Goal: Browse casually: Explore the website without a specific task or goal

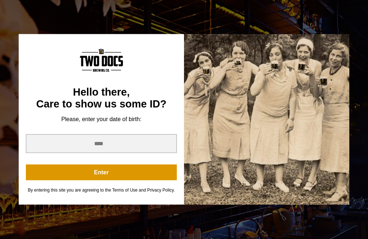
scroll to position [495, 0]
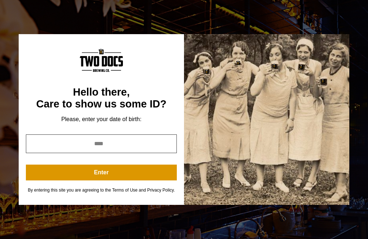
click at [105, 153] on input "year" at bounding box center [101, 143] width 151 height 19
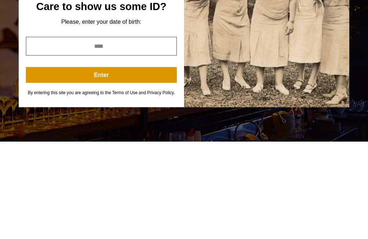
type input "*"
type input "****"
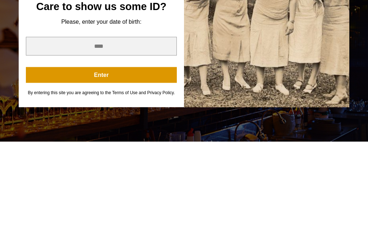
click at [120, 165] on button "Enter" at bounding box center [101, 173] width 151 height 16
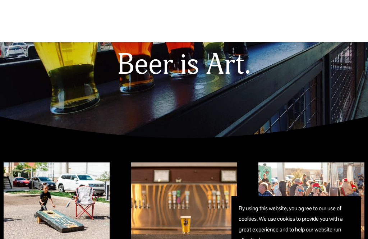
scroll to position [0, 0]
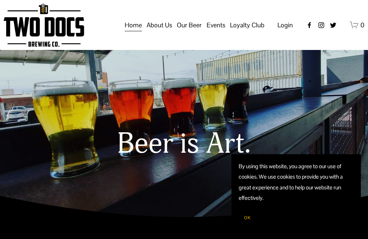
click at [208, 123] on div "Beer is Art." at bounding box center [184, 126] width 368 height 90
click at [0, 0] on img at bounding box center [0, 0] width 0 height 0
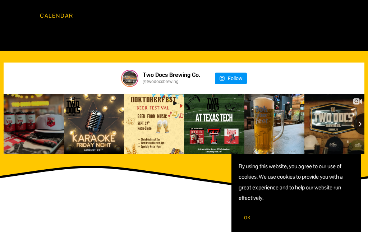
scroll to position [643, 0]
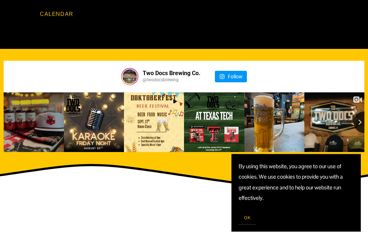
click at [364, 112] on button "Next slide" at bounding box center [364, 123] width 22 height 22
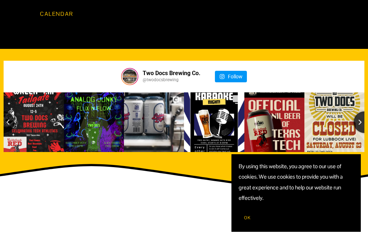
click at [361, 112] on button "Next slide" at bounding box center [364, 122] width 22 height 22
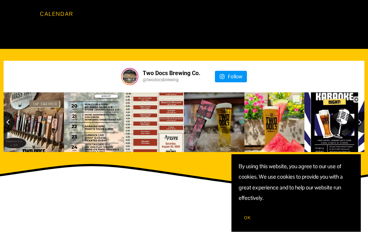
click at [357, 111] on button "Next slide" at bounding box center [364, 122] width 22 height 22
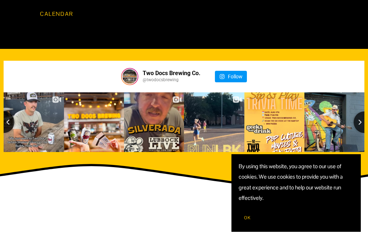
click at [357, 111] on button "Next slide" at bounding box center [364, 122] width 22 height 22
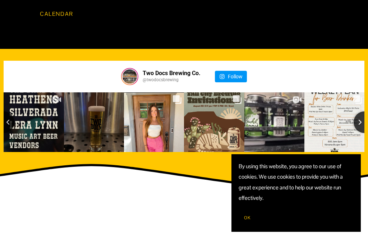
click at [363, 111] on button "Next slide" at bounding box center [364, 122] width 22 height 22
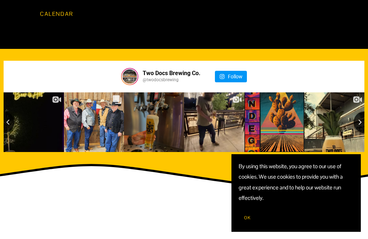
click at [359, 111] on button "Next slide" at bounding box center [364, 122] width 22 height 22
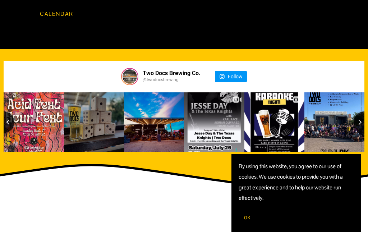
click at [361, 120] on icon "Next slide" at bounding box center [360, 122] width 3 height 5
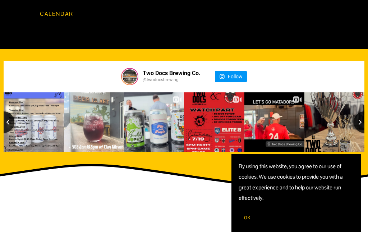
click at [361, 111] on button "Next slide" at bounding box center [364, 122] width 22 height 22
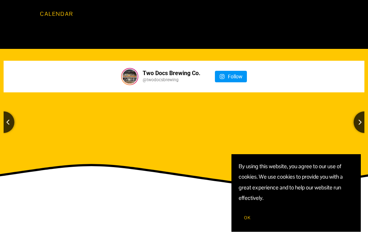
click at [361, 119] on icon "Next slide" at bounding box center [360, 122] width 4 height 6
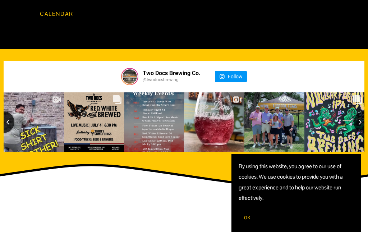
click at [361, 119] on icon "Next slide" at bounding box center [360, 122] width 4 height 6
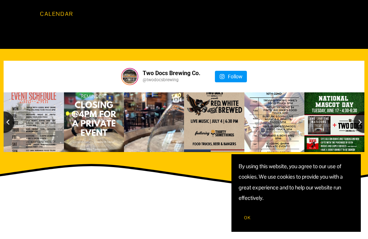
click at [363, 111] on button "Next slide" at bounding box center [364, 122] width 22 height 22
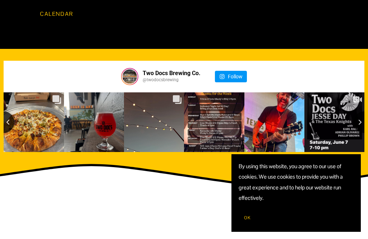
click at [362, 111] on button "Next slide" at bounding box center [364, 122] width 22 height 22
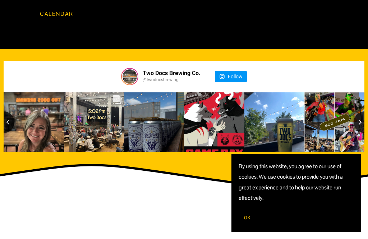
click at [364, 111] on button "Next slide" at bounding box center [364, 122] width 22 height 22
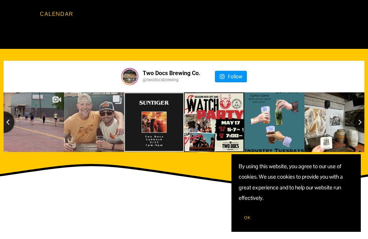
click at [360, 111] on button "Next slide" at bounding box center [364, 122] width 22 height 22
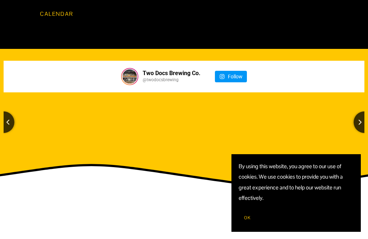
click at [361, 111] on button "Next slide" at bounding box center [364, 122] width 22 height 22
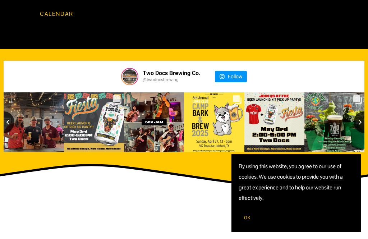
click at [361, 111] on button "Next slide" at bounding box center [364, 122] width 22 height 22
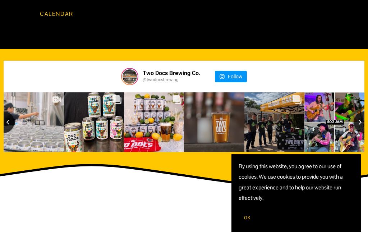
click at [364, 111] on button "Next slide" at bounding box center [364, 122] width 22 height 22
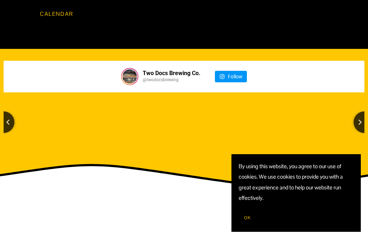
click at [364, 111] on button "Next slide" at bounding box center [364, 122] width 22 height 22
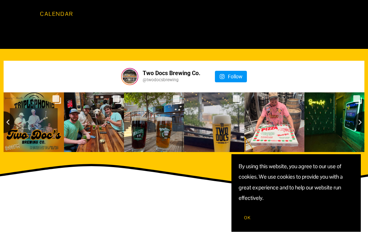
click at [363, 111] on button "Next slide" at bounding box center [364, 122] width 22 height 22
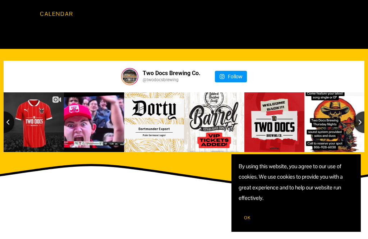
click at [364, 111] on button "Next slide" at bounding box center [364, 122] width 22 height 22
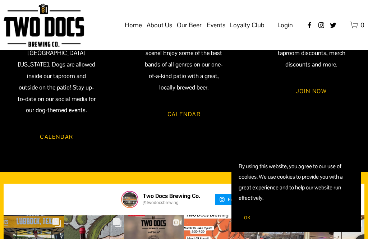
scroll to position [519, 0]
